Goal: Transaction & Acquisition: Purchase product/service

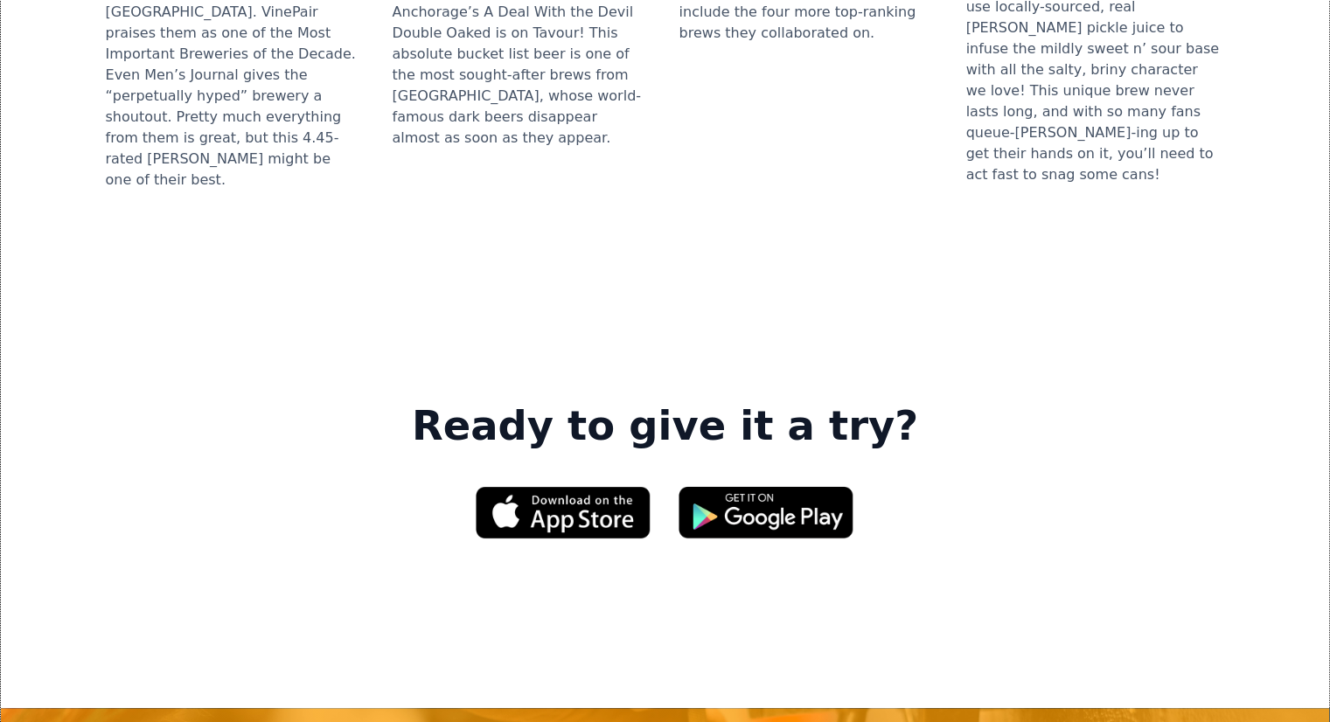
scroll to position [2757, 0]
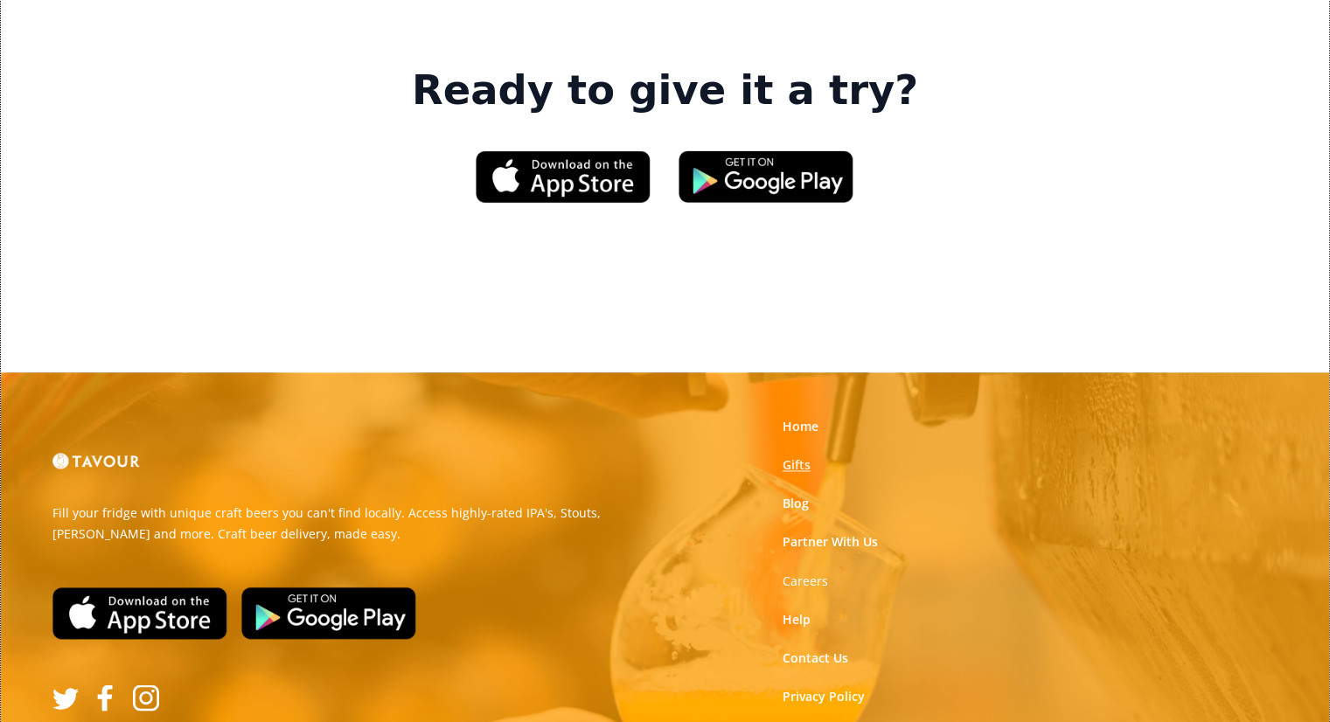
click at [789, 457] on link "Gifts" at bounding box center [797, 465] width 28 height 17
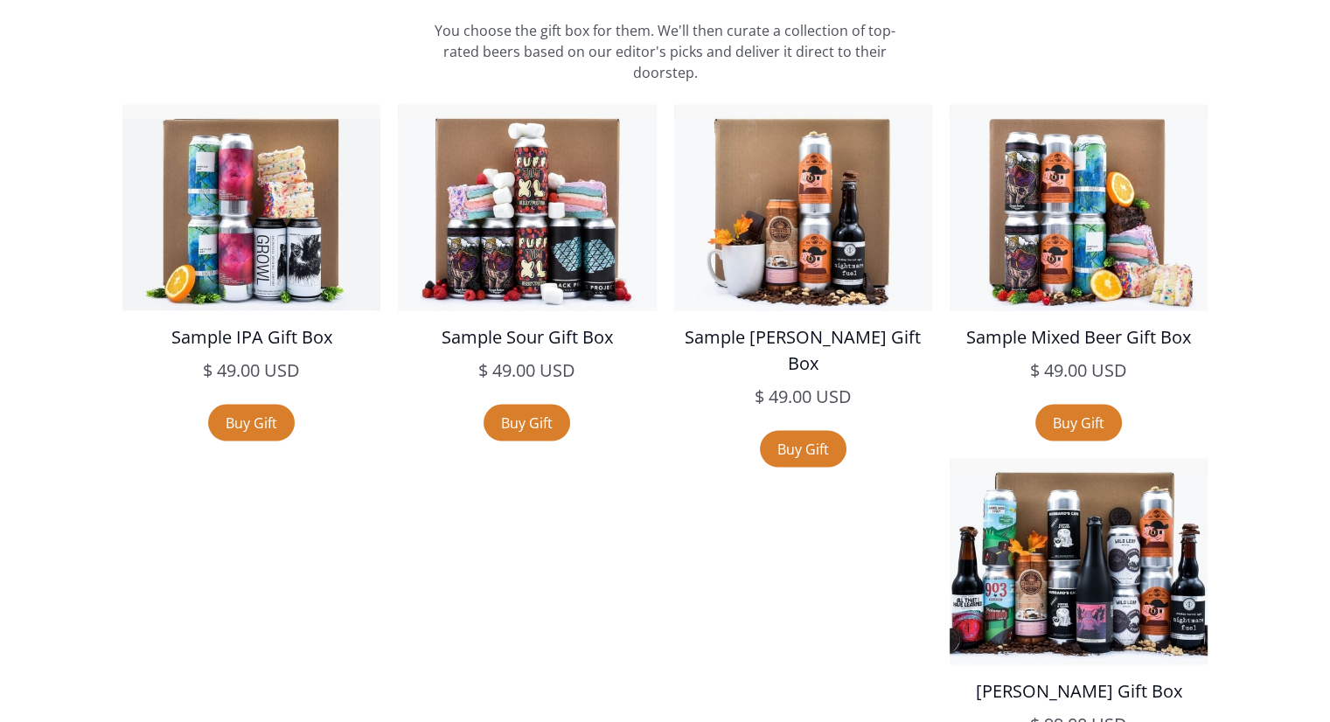
scroll to position [3045, 0]
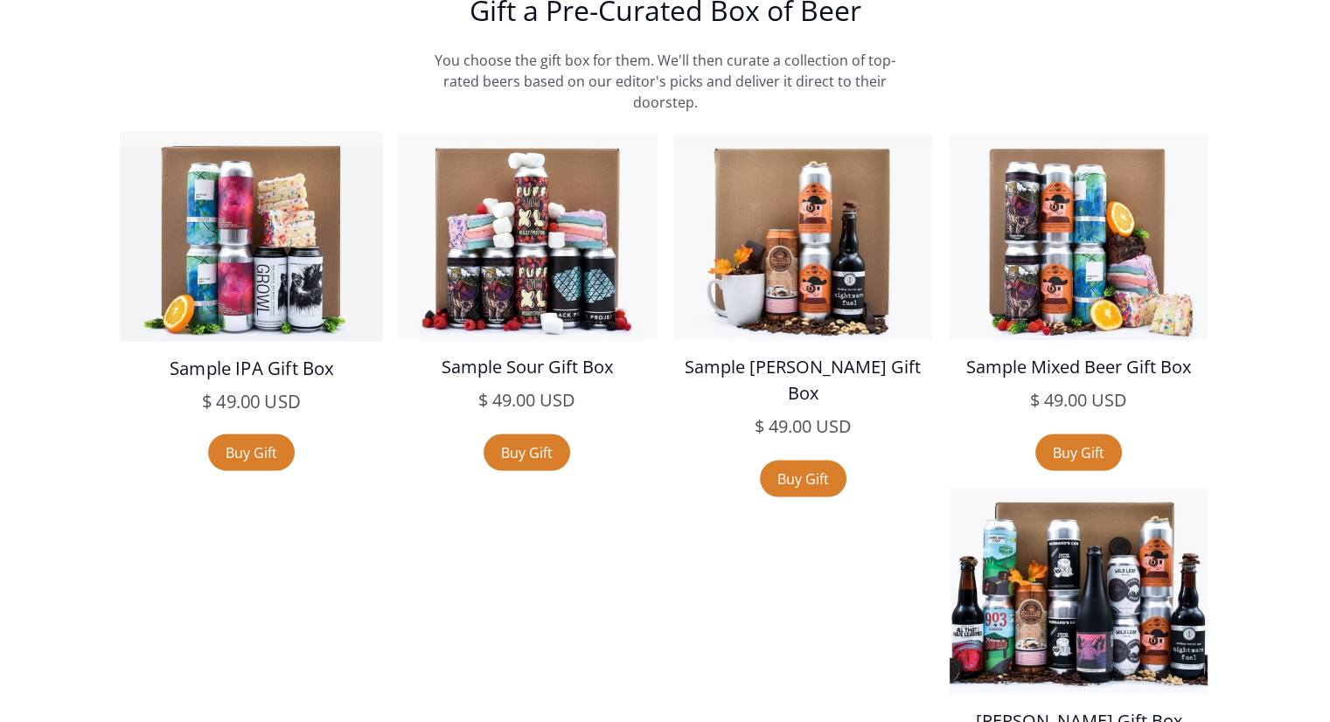
click at [244, 240] on img at bounding box center [251, 235] width 263 height 211
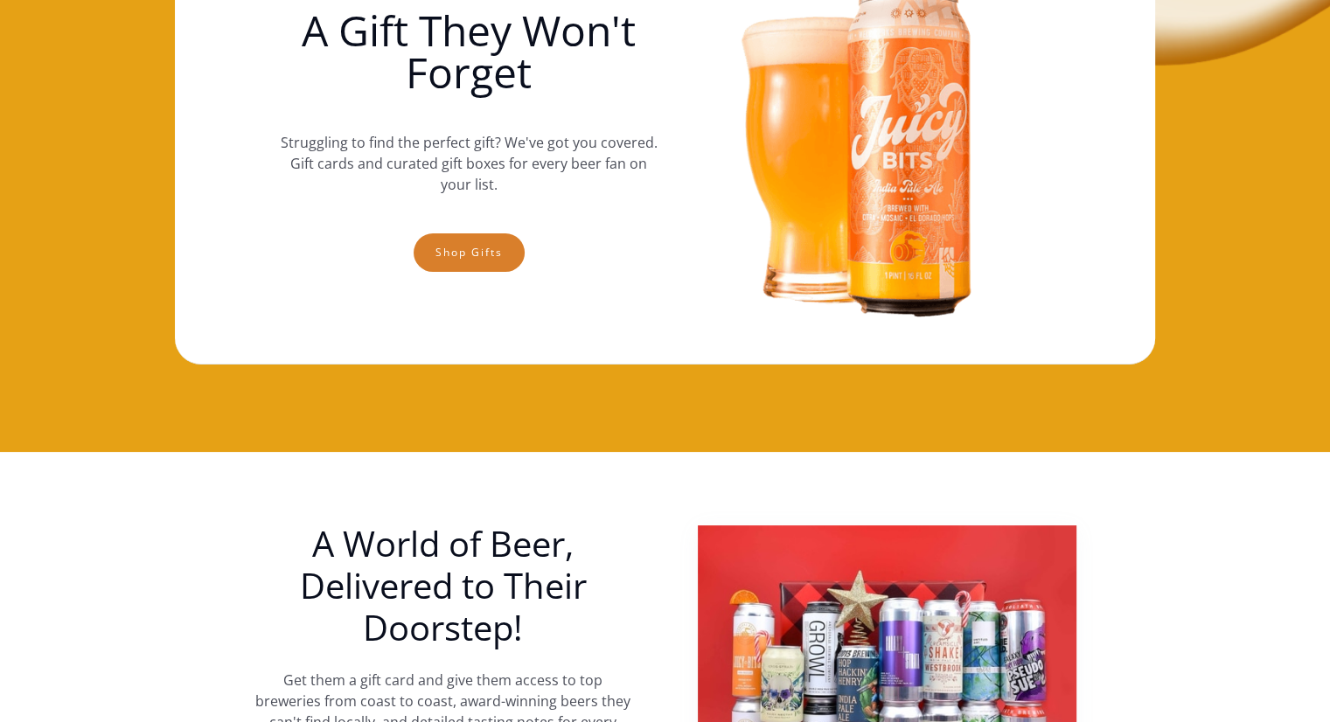
scroll to position [0, 0]
